Goal: Book appointment/travel/reservation

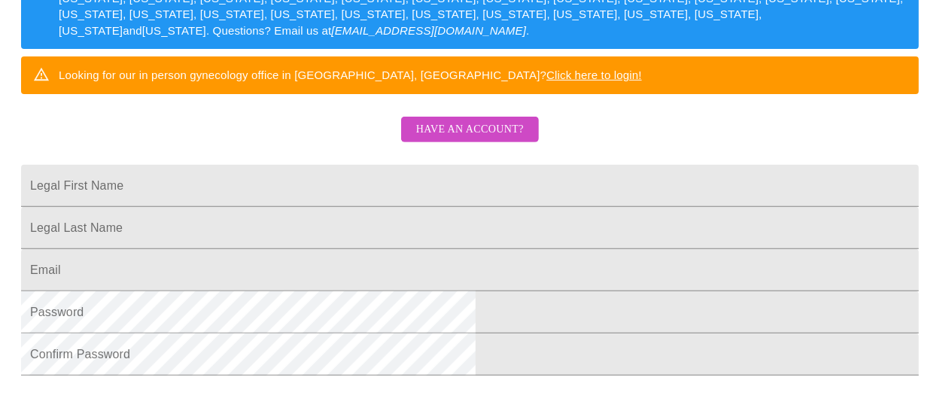
scroll to position [301, 0]
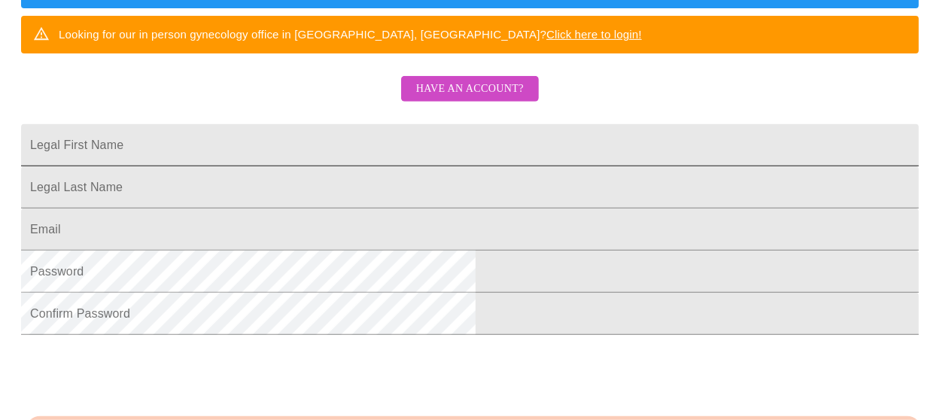
click at [425, 166] on input "Legal First Name" at bounding box center [469, 145] width 897 height 42
type input "d"
type input "[PERSON_NAME]"
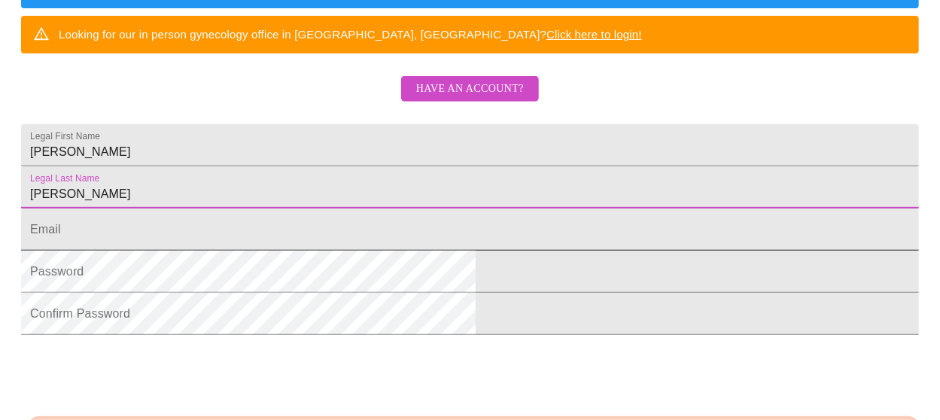
type input "[PERSON_NAME]"
click at [352, 251] on input "Legal First Name" at bounding box center [469, 229] width 897 height 42
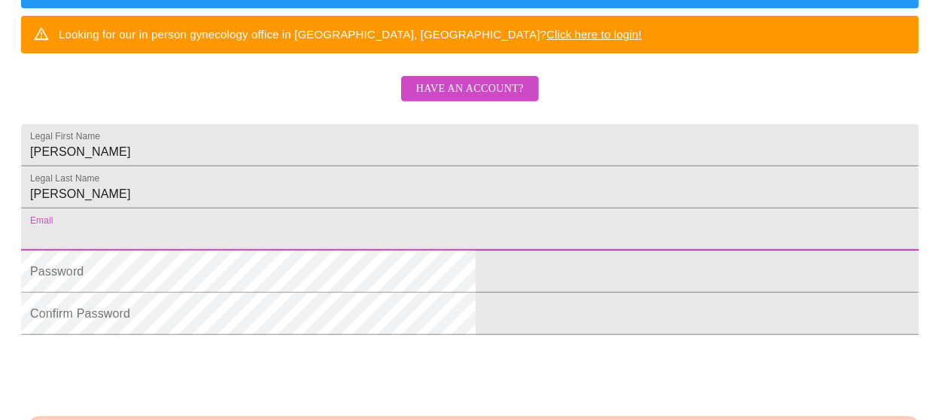
type input "[EMAIL_ADDRESS][DOMAIN_NAME]"
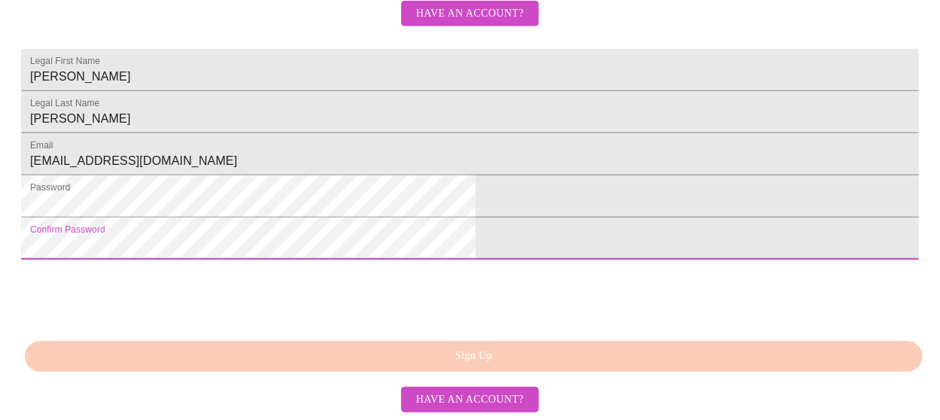
scroll to position [474, 0]
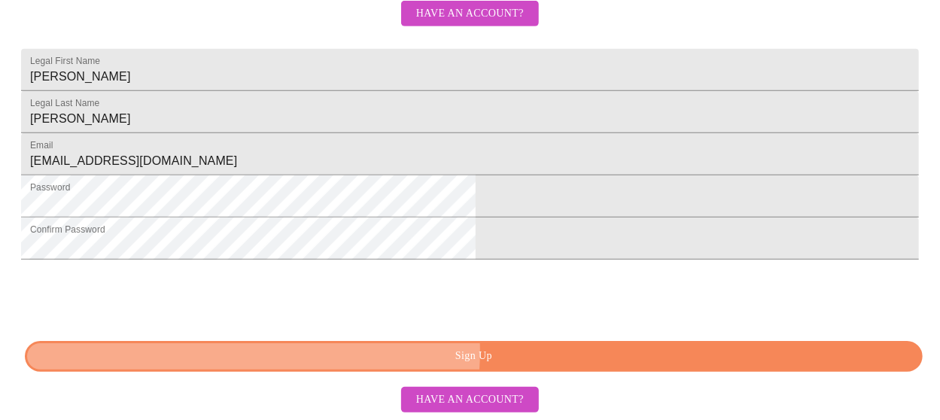
click at [448, 353] on span "Sign Up" at bounding box center [473, 356] width 863 height 19
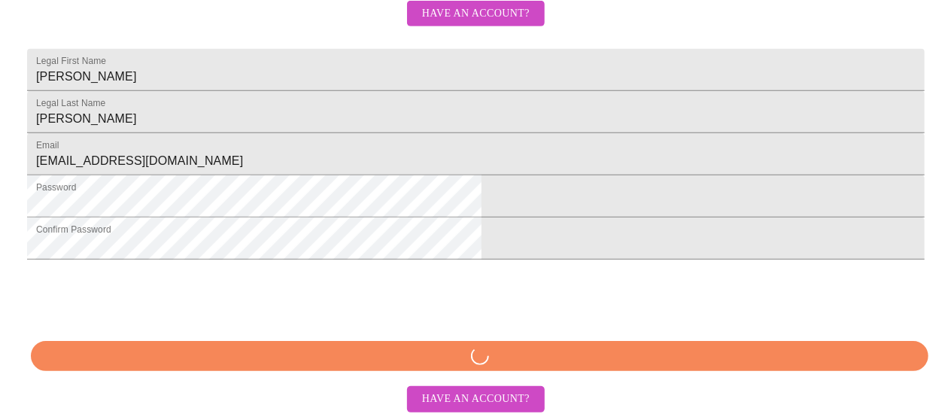
scroll to position [415, 0]
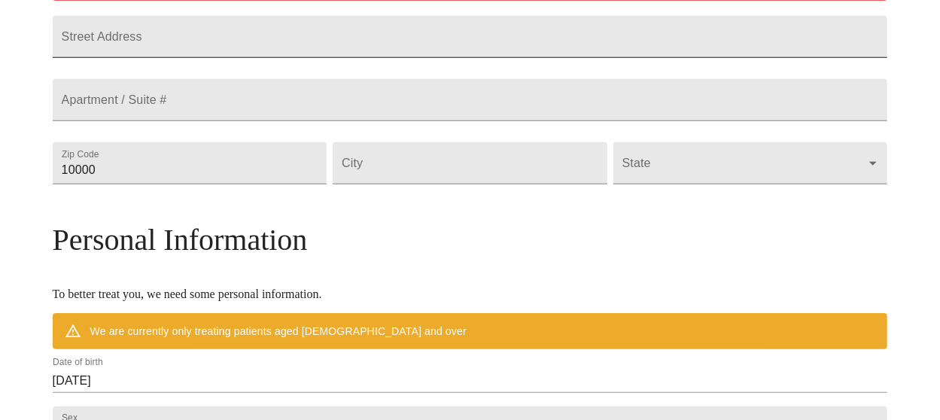
click at [361, 32] on input "Street Address" at bounding box center [470, 37] width 835 height 42
type input "[STREET_ADDRESS]"
type input "63390"
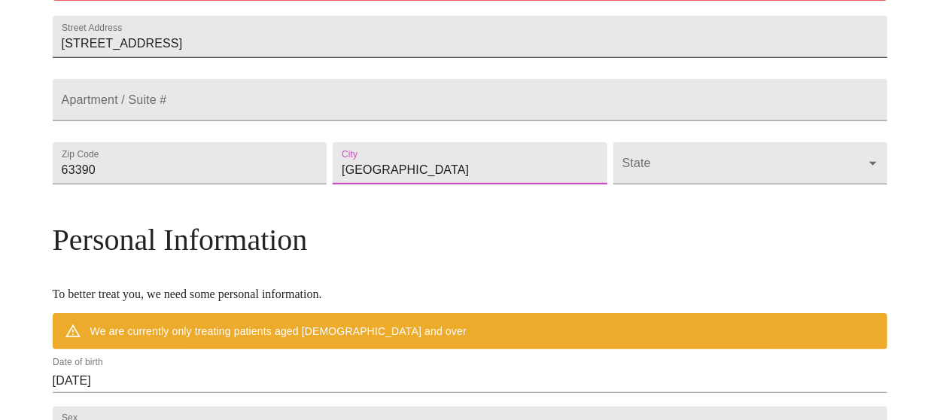
type input "[GEOGRAPHIC_DATA]"
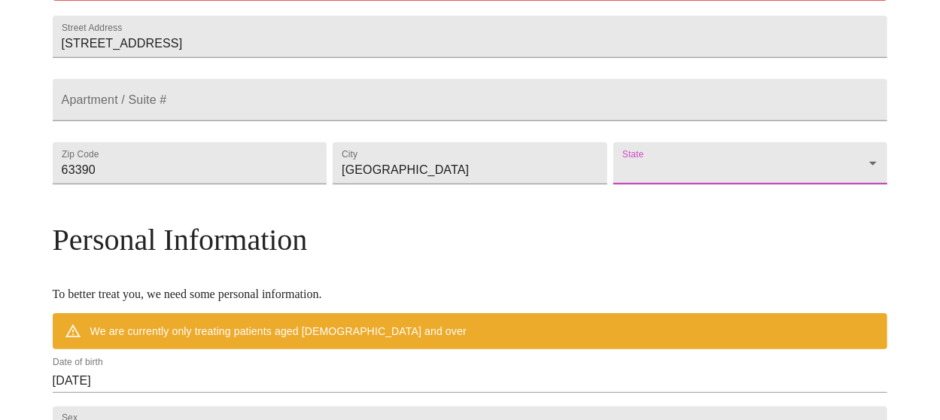
click at [597, 197] on body "MyMenopauseRx Welcome to MyMenopauseRx Since it's your first time here, you'll …" at bounding box center [470, 184] width 928 height 1186
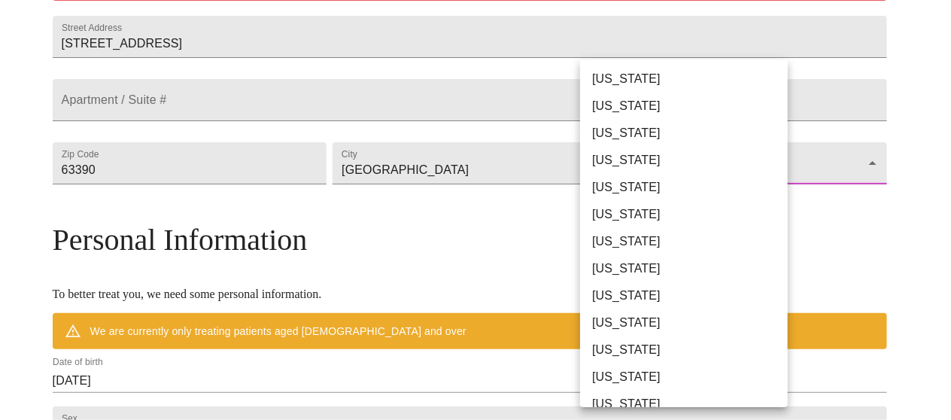
scroll to position [304, 0]
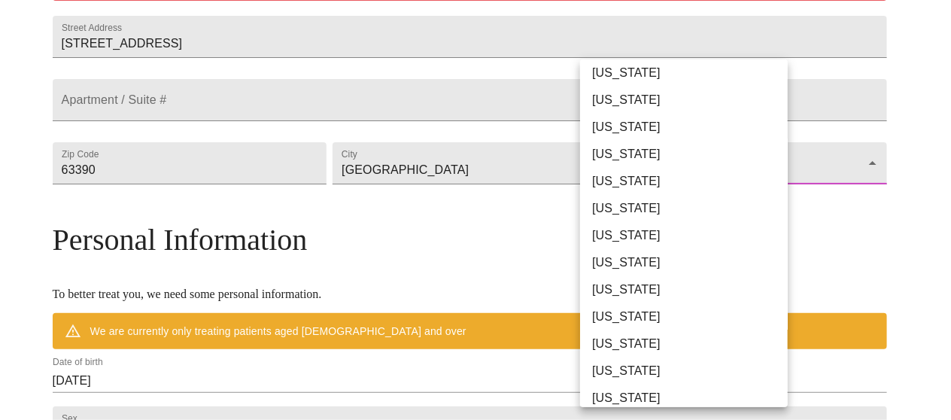
drag, startPoint x: 782, startPoint y: 380, endPoint x: 818, endPoint y: 240, distance: 144.5
click at [818, 240] on div at bounding box center [475, 210] width 951 height 420
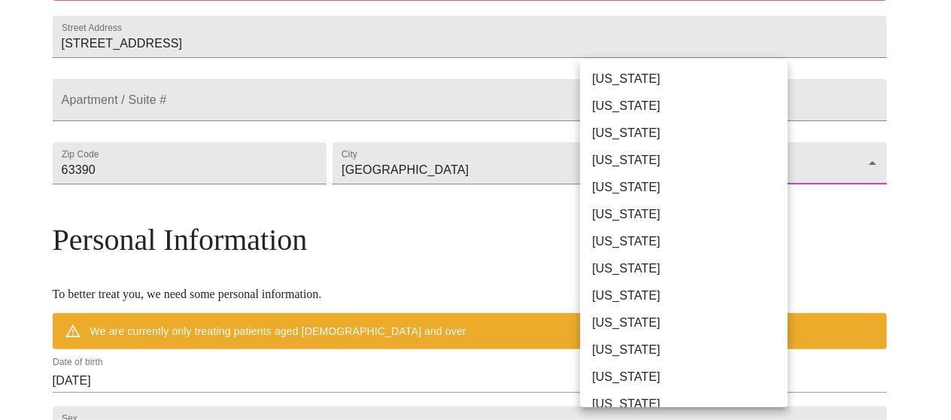
click at [775, 204] on body "MyMenopauseRx Welcome to MyMenopauseRx Since it's your first time here, you'll …" at bounding box center [475, 184] width 939 height 1186
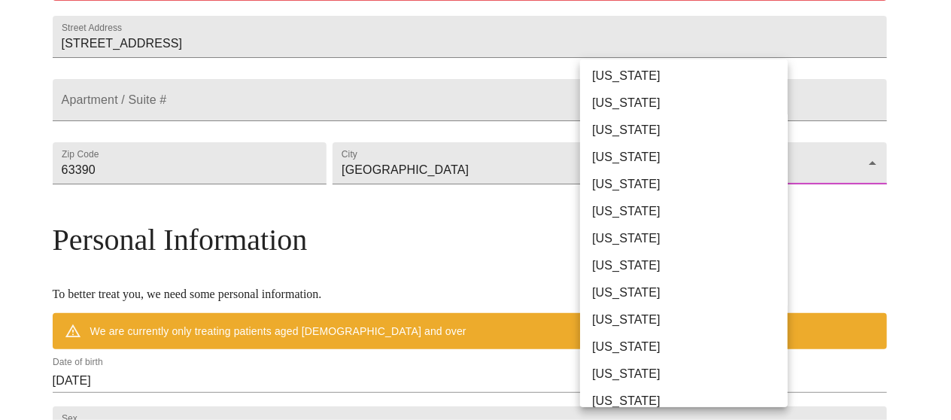
scroll to position [331, 0]
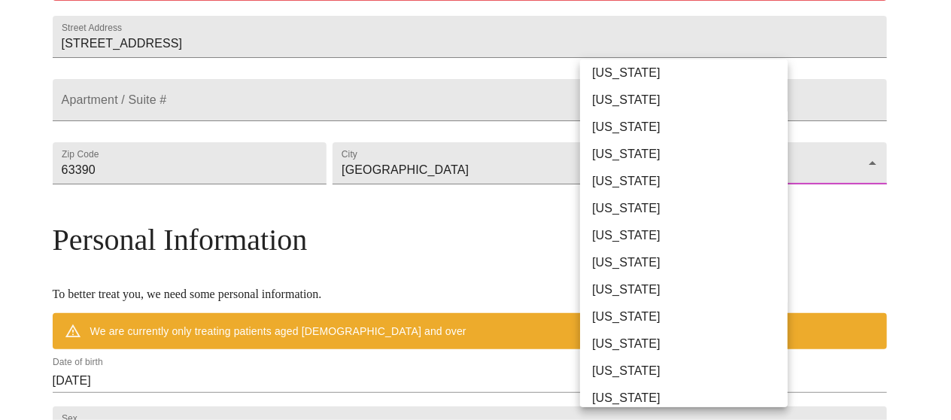
click at [669, 399] on li "[US_STATE]" at bounding box center [689, 397] width 219 height 27
type input "[US_STATE]"
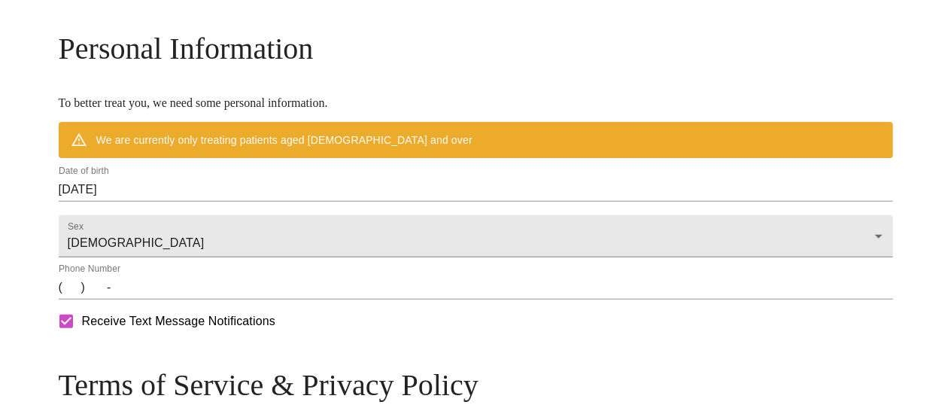
scroll to position [612, 0]
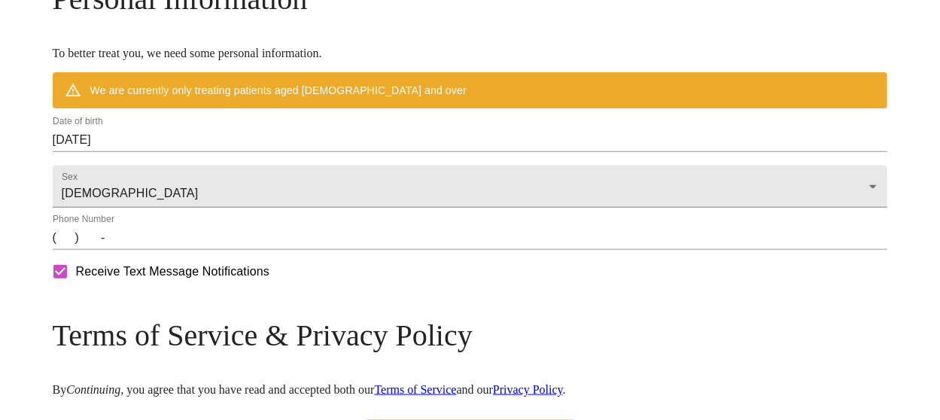
click at [275, 152] on input "[DATE]" at bounding box center [470, 140] width 835 height 24
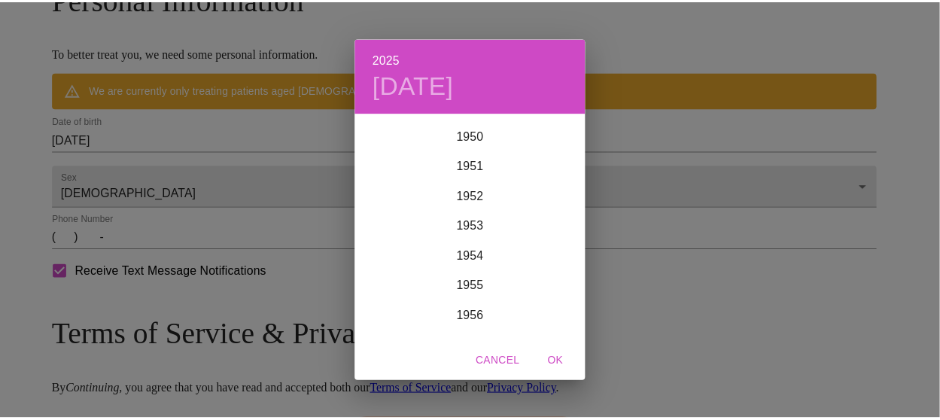
scroll to position [1726, 0]
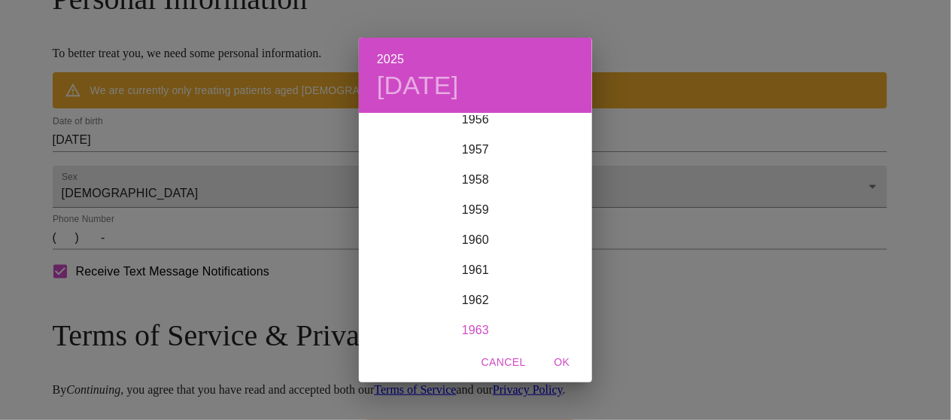
click at [480, 329] on div "1963" at bounding box center [475, 330] width 233 height 30
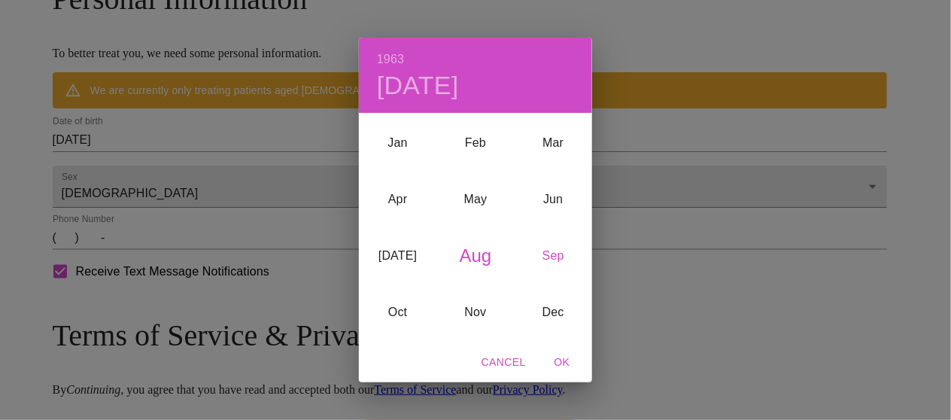
click at [555, 257] on div "Sep" at bounding box center [553, 256] width 77 height 56
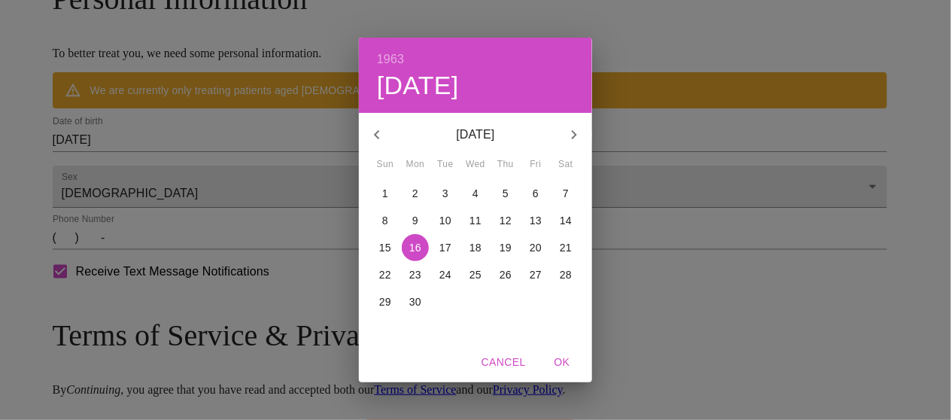
click at [533, 196] on p "6" at bounding box center [536, 193] width 6 height 15
click at [560, 361] on span "OK" at bounding box center [562, 362] width 36 height 19
type input "[DATE]"
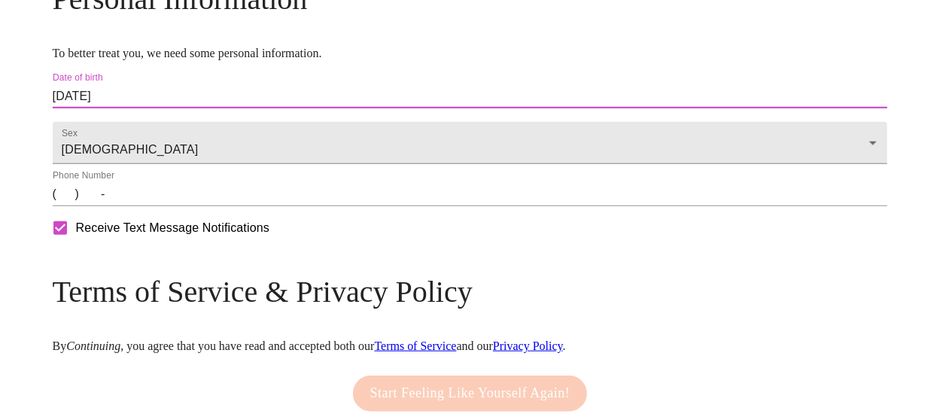
click at [229, 206] on input "(   )    -" at bounding box center [470, 194] width 835 height 24
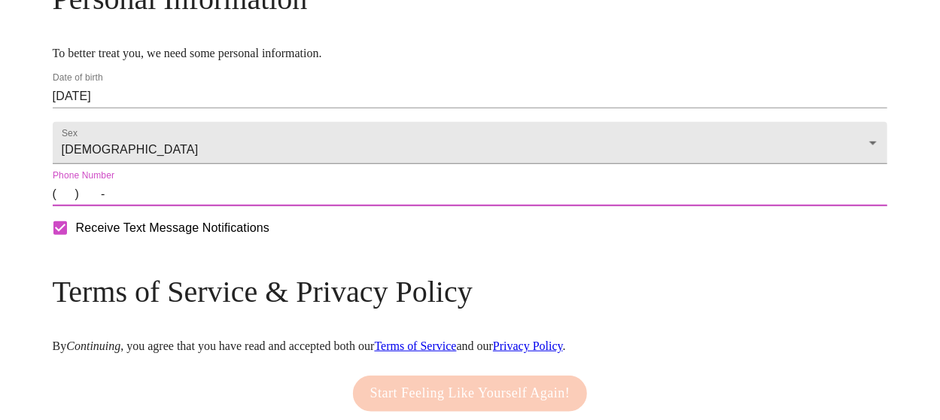
click at [173, 206] on input "(   )    -" at bounding box center [470, 194] width 835 height 24
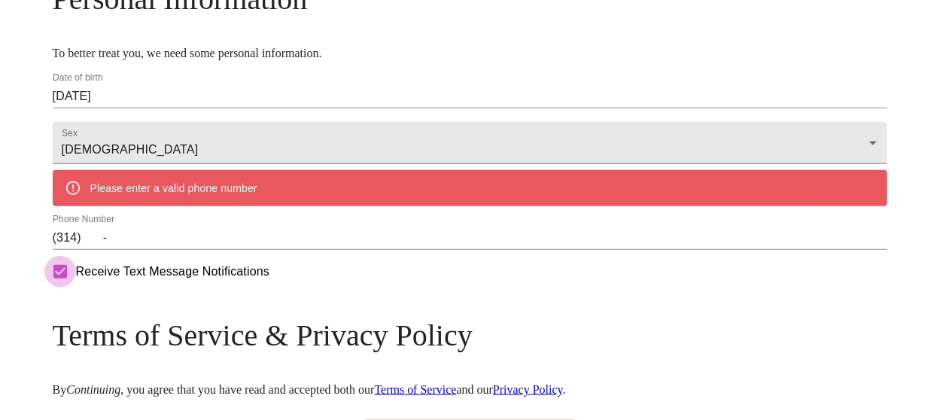
click at [198, 250] on input "(314)    -" at bounding box center [470, 238] width 835 height 24
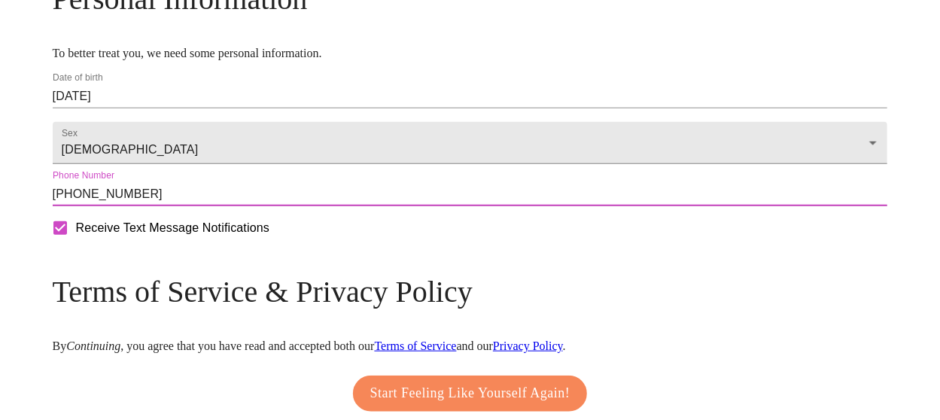
type input "[PHONE_NUMBER]"
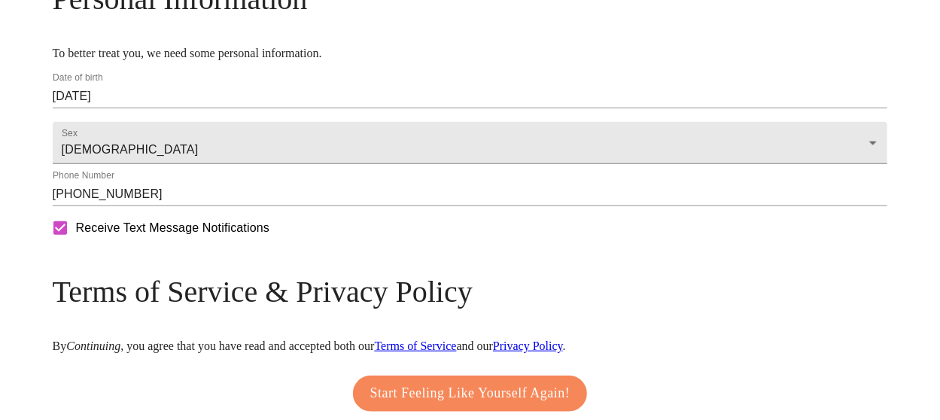
drag, startPoint x: 947, startPoint y: 412, endPoint x: 684, endPoint y: 333, distance: 275.1
click at [684, 309] on h3 "Terms of Service & Privacy Policy" at bounding box center [470, 291] width 835 height 35
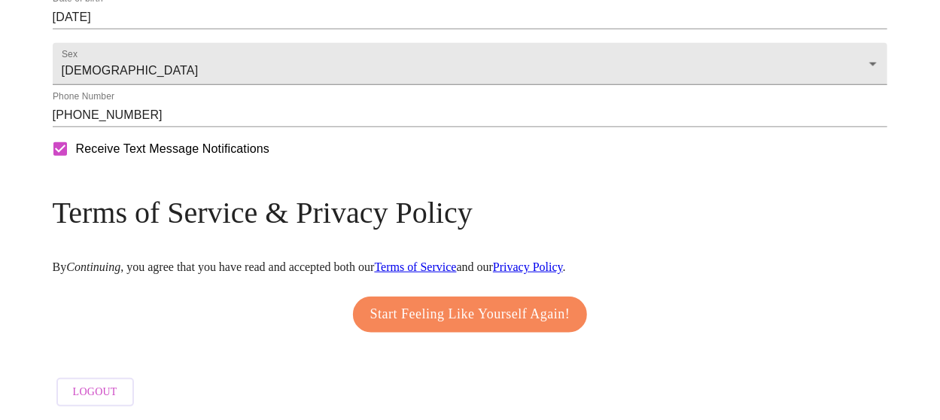
scroll to position [736, 0]
click at [496, 308] on span "Start Feeling Like Yourself Again!" at bounding box center [470, 314] width 200 height 24
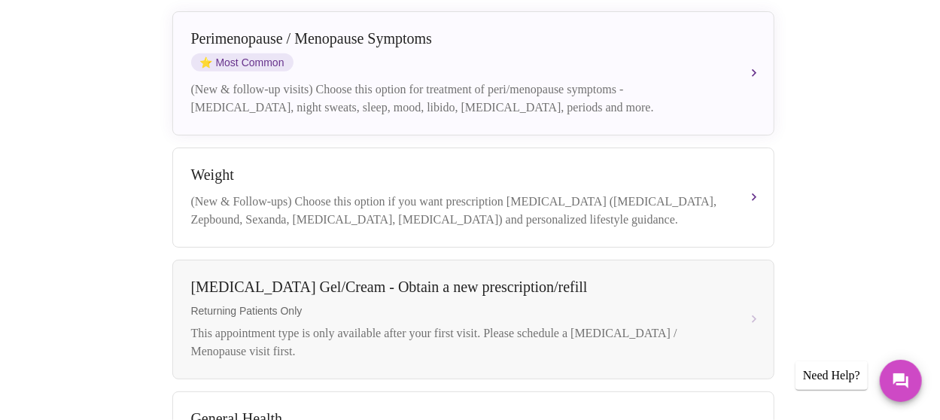
scroll to position [404, 0]
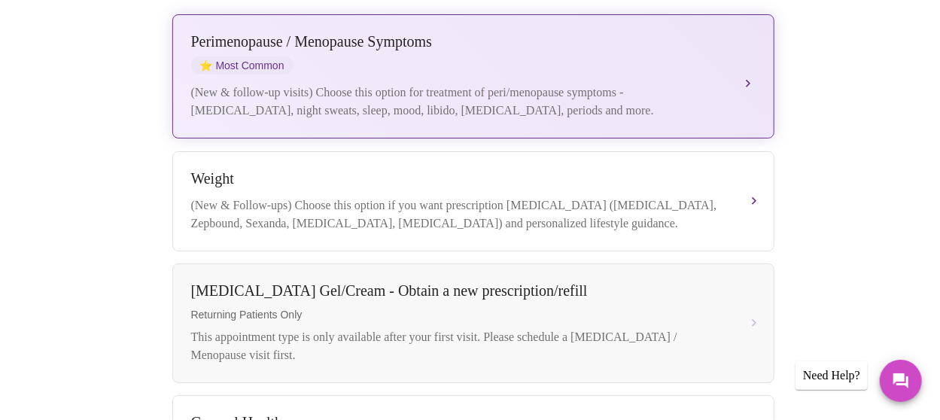
click at [527, 84] on div "(New & follow-up visits) Choose this option for treatment of peri/menopause sym…" at bounding box center [458, 102] width 534 height 36
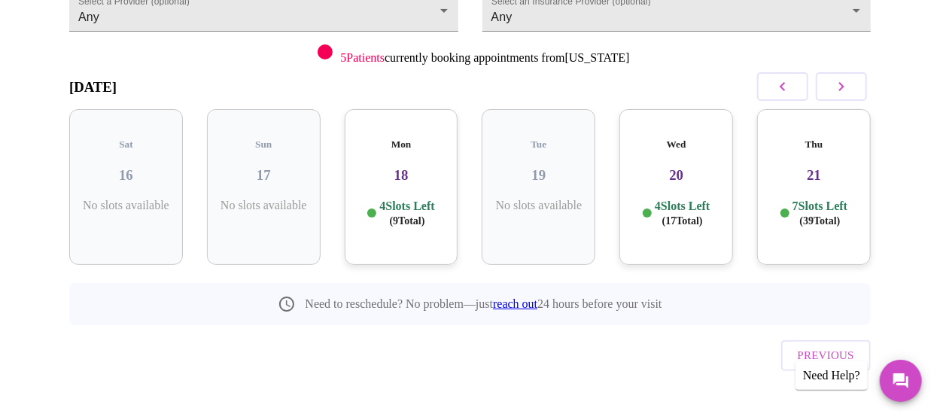
click at [410, 167] on h3 "18" at bounding box center [402, 175] width 90 height 17
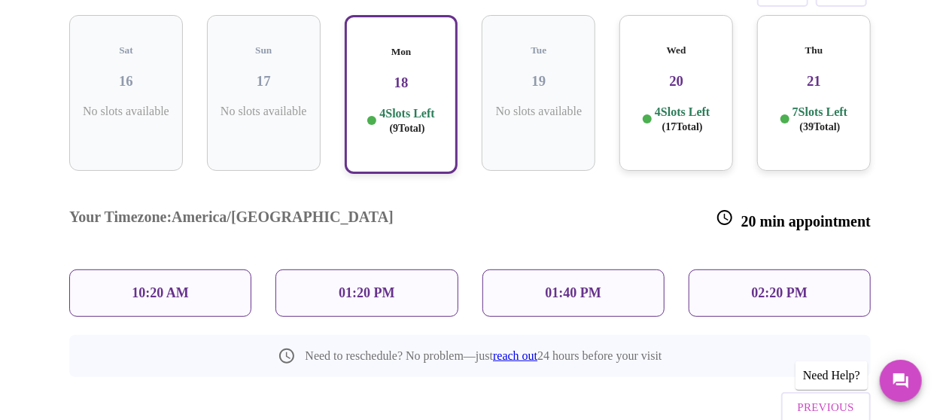
scroll to position [312, 0]
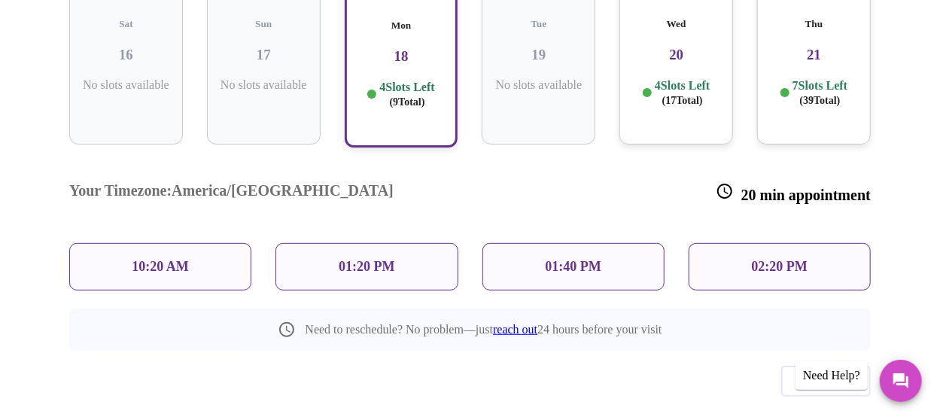
click at [574, 259] on p "01:40 PM" at bounding box center [573, 267] width 56 height 16
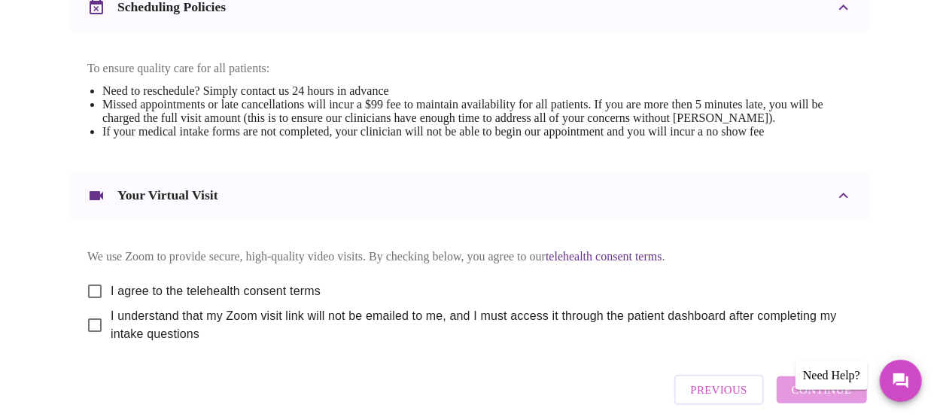
scroll to position [619, 0]
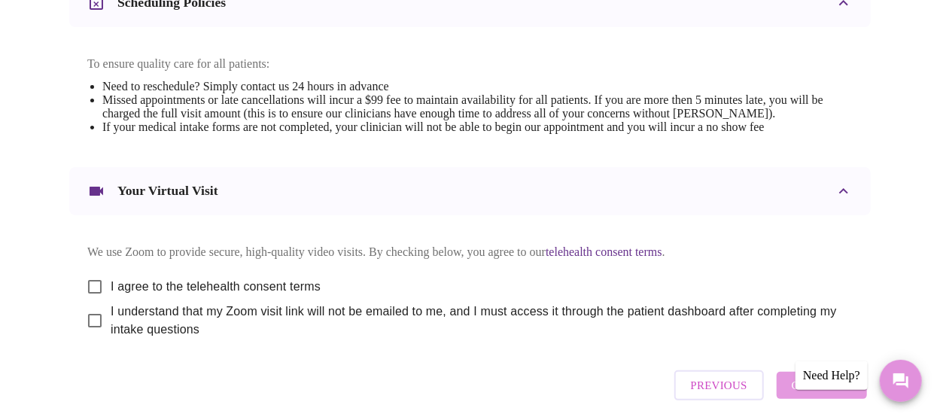
click at [901, 382] on icon "Messages" at bounding box center [900, 381] width 18 height 18
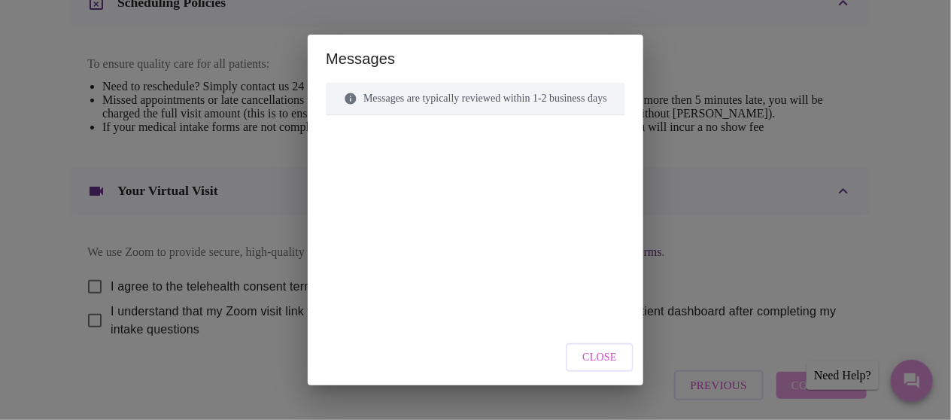
click at [463, 94] on div "Messages are typically reviewed within 1-2 business days" at bounding box center [475, 99] width 299 height 32
click at [596, 364] on span "Close" at bounding box center [599, 357] width 35 height 19
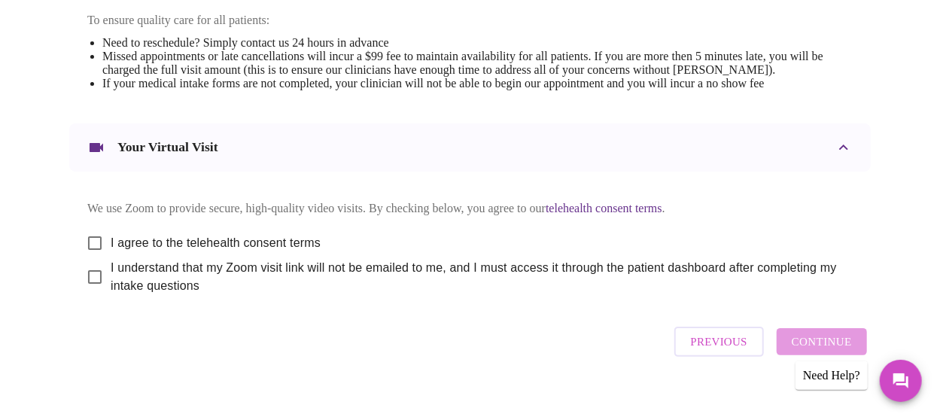
scroll to position [695, 0]
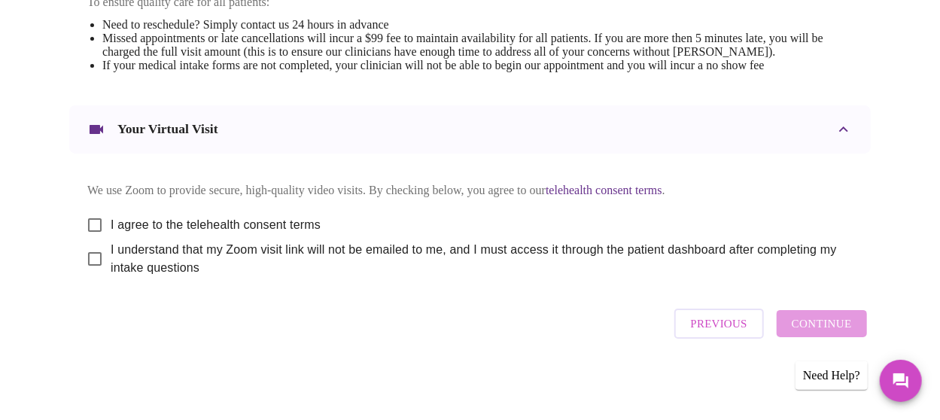
click at [898, 393] on button "Messages" at bounding box center [900, 381] width 42 height 42
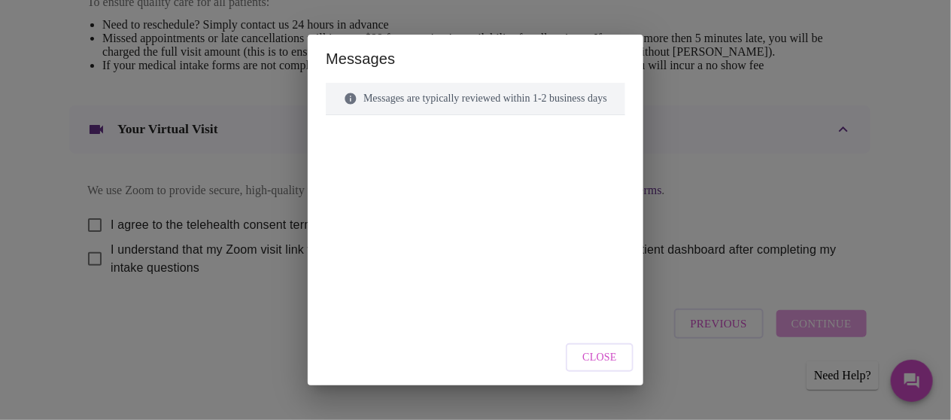
click at [520, 132] on div "Messages are typically reviewed within 1-2 business days" at bounding box center [475, 169] width 299 height 172
click at [506, 193] on div at bounding box center [475, 193] width 299 height 121
click at [604, 361] on span "Close" at bounding box center [599, 357] width 35 height 19
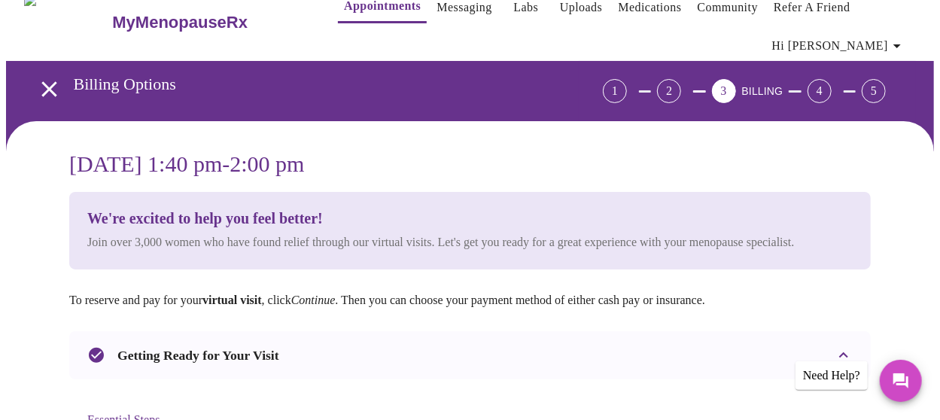
scroll to position [0, 0]
